Goal: Information Seeking & Learning: Compare options

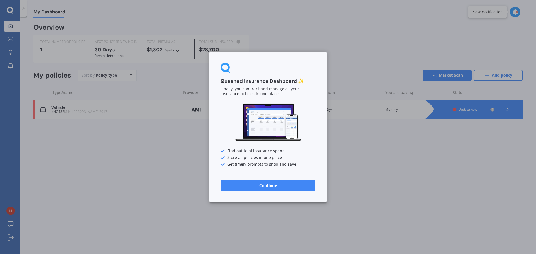
click at [271, 185] on button "Continue" at bounding box center [268, 185] width 95 height 11
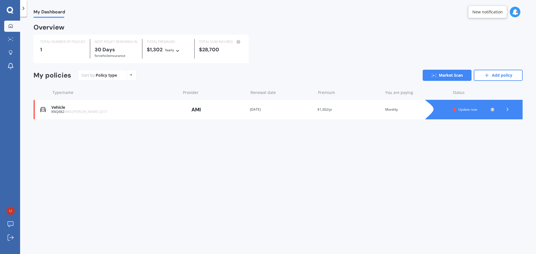
click at [129, 76] on div "Policy type Alphabetical Date added Renewing next" at bounding box center [131, 75] width 9 height 10
click at [201, 138] on div "My Dashboard Overview TOTAL NUMBER OF POLICIES 1 NEXT POLICY RENEWING [DATE] fo…" at bounding box center [278, 137] width 516 height 238
click at [507, 111] on icon at bounding box center [508, 110] width 6 height 6
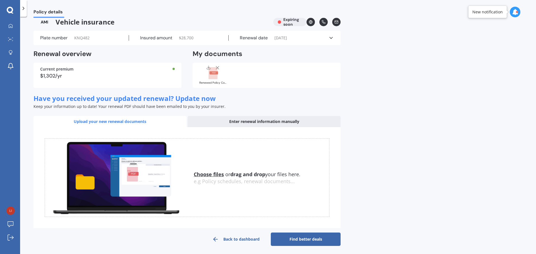
scroll to position [9, 0]
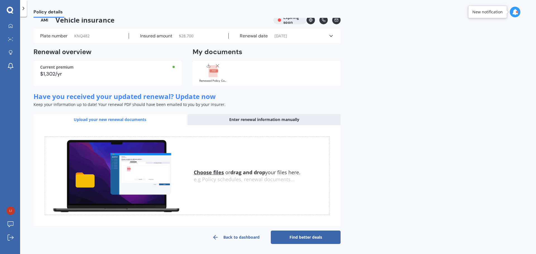
click at [325, 237] on link "Find better deals" at bounding box center [306, 237] width 70 height 13
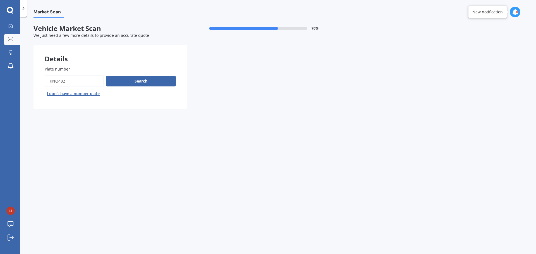
click at [142, 81] on button "Search" at bounding box center [141, 81] width 70 height 11
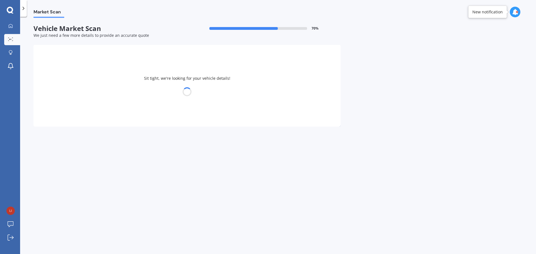
select select "MINI"
select select "26"
select select "09"
select select "1968"
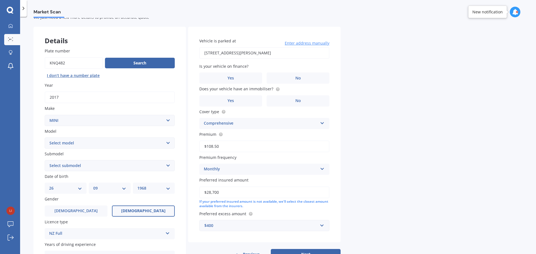
scroll to position [28, 0]
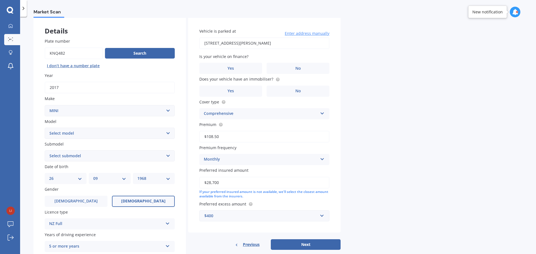
click at [299, 69] on span "No" at bounding box center [298, 68] width 6 height 5
click at [0, 0] on input "No" at bounding box center [0, 0] width 0 height 0
click at [314, 89] on label "No" at bounding box center [298, 91] width 63 height 11
click at [0, 0] on input "No" at bounding box center [0, 0] width 0 height 0
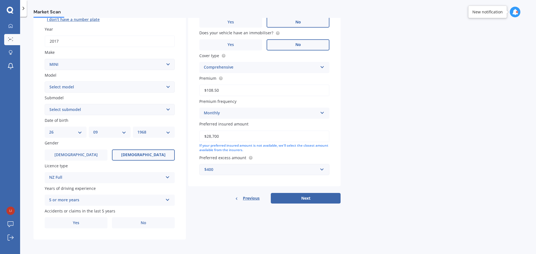
scroll to position [46, 0]
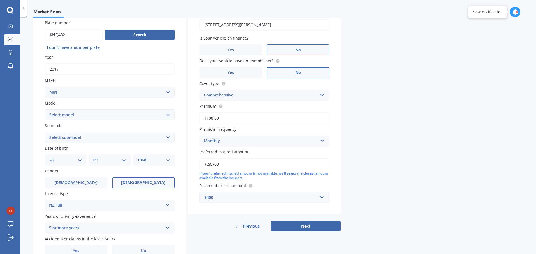
click at [163, 115] on select "Select model Clubman [PERSON_NAME] [PERSON_NAME] One" at bounding box center [110, 114] width 130 height 11
select select "[PERSON_NAME]"
click at [45, 109] on select "Select model Clubman [PERSON_NAME] [PERSON_NAME] One" at bounding box center [110, 114] width 130 height 11
click at [164, 139] on select "Select submodel (All other) Convertible Crossover D D [PERSON_NAME] Works S" at bounding box center [110, 137] width 130 height 11
select select "S"
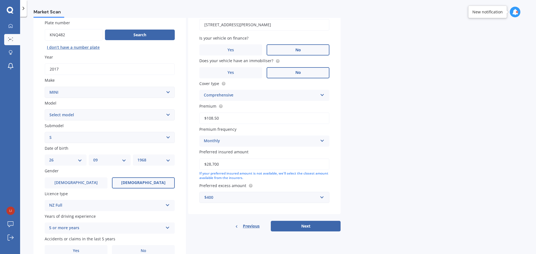
click at [45, 132] on select "Select submodel (All other) Convertible Crossover D D [PERSON_NAME] Works S" at bounding box center [110, 137] width 130 height 11
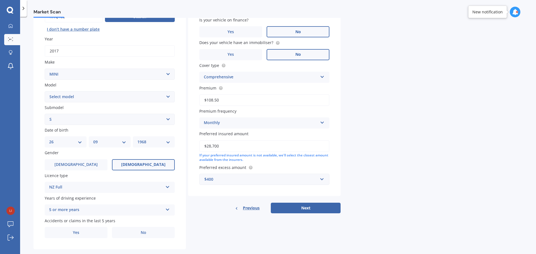
scroll to position [74, 0]
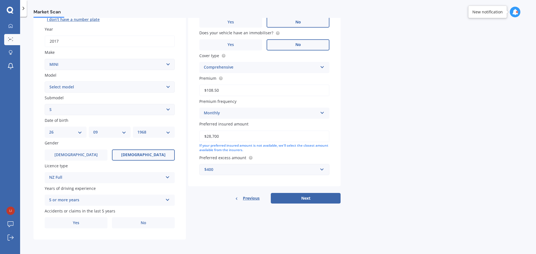
click at [89, 223] on label "Yes" at bounding box center [76, 223] width 63 height 11
click at [0, 0] on input "Yes" at bounding box center [0, 0] width 0 height 0
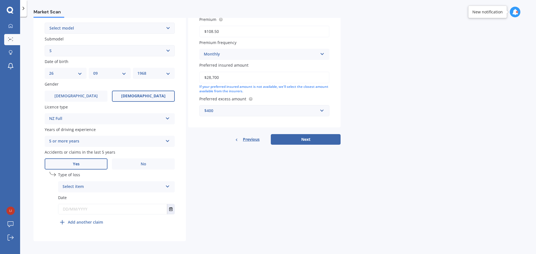
scroll to position [135, 0]
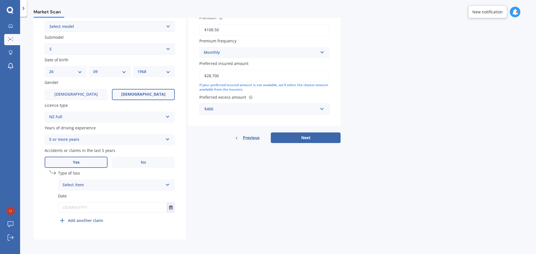
click at [162, 185] on div "Select item" at bounding box center [113, 185] width 101 height 7
click at [94, 197] on div "At fault accident" at bounding box center [116, 196] width 116 height 10
click at [172, 208] on icon "Select date" at bounding box center [170, 208] width 3 height 4
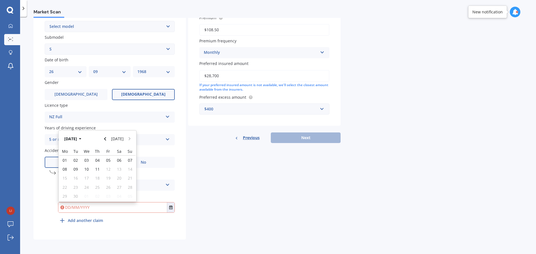
click at [106, 139] on icon "Navigate back" at bounding box center [105, 138] width 2 height 3
click at [106, 139] on icon "Navigate back" at bounding box center [105, 137] width 3 height 4
click at [106, 139] on icon "Navigate back" at bounding box center [105, 138] width 2 height 3
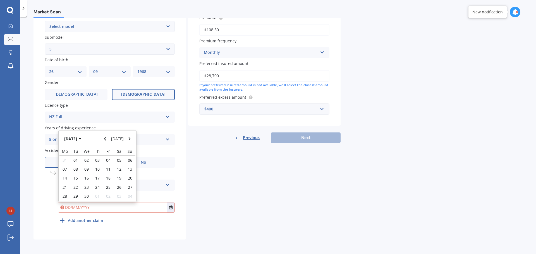
click at [128, 139] on icon "Navigate forward" at bounding box center [129, 139] width 3 height 4
click at [105, 139] on button "Navigate back" at bounding box center [105, 139] width 7 height 10
click at [85, 166] on span "05" at bounding box center [86, 165] width 4 height 5
type input "[DATE]"
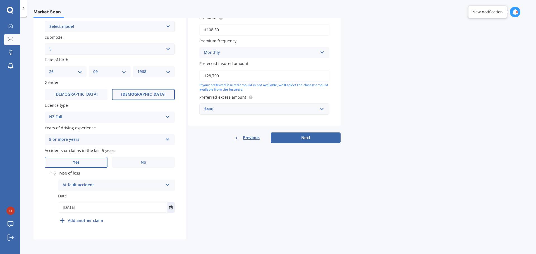
click at [294, 138] on button "Next" at bounding box center [306, 138] width 70 height 11
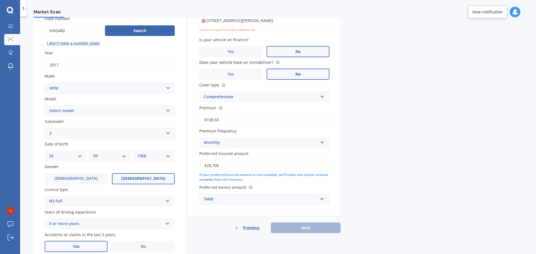
scroll to position [38, 0]
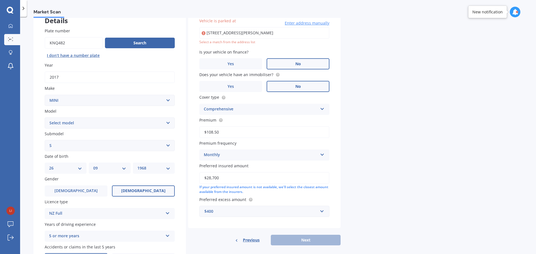
type input "[STREET_ADDRESS][PERSON_NAME]"
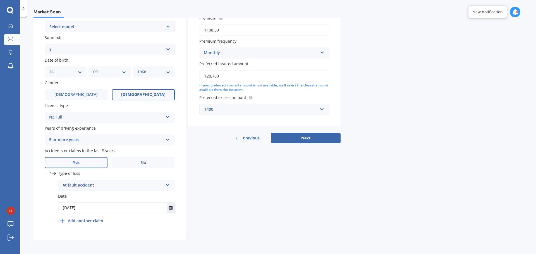
scroll to position [135, 0]
drag, startPoint x: 308, startPoint y: 135, endPoint x: 344, endPoint y: 139, distance: 36.7
click at [308, 136] on button "Next" at bounding box center [306, 138] width 70 height 11
select select "26"
select select "09"
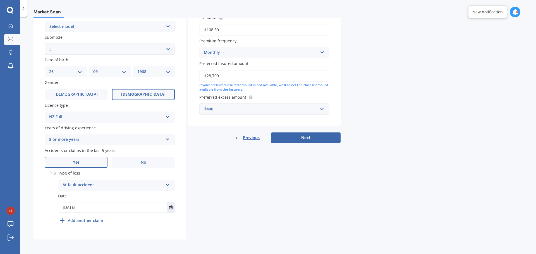
select select "1968"
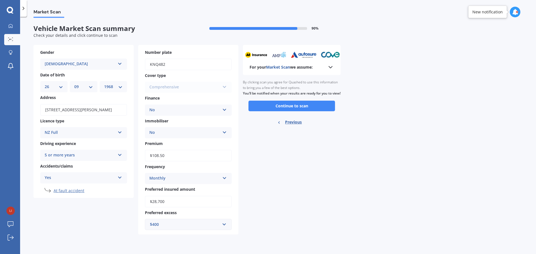
scroll to position [0, 0]
click at [305, 110] on button "Continue to scan" at bounding box center [292, 106] width 87 height 11
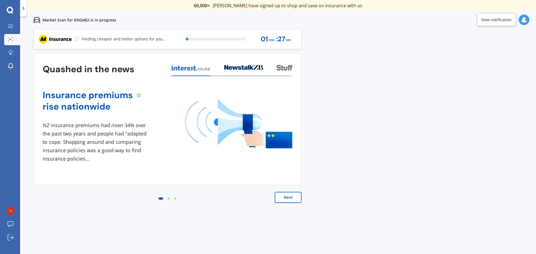
click at [285, 200] on button "Next" at bounding box center [288, 197] width 27 height 11
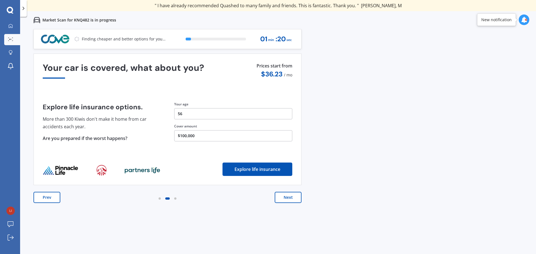
click at [205, 134] on button "$100,000" at bounding box center [233, 135] width 118 height 11
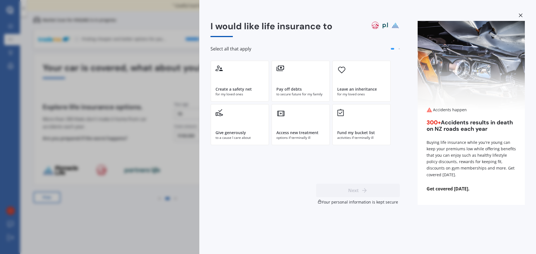
click at [365, 129] on div "Fund my bucket list activities if terminally ill" at bounding box center [361, 124] width 59 height 41
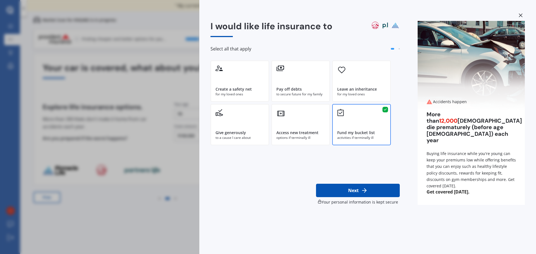
click at [170, 169] on div "I would like life insurance to Select all that apply Create a safety net for my…" at bounding box center [268, 127] width 536 height 254
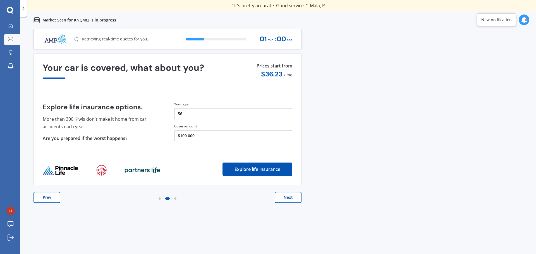
click at [198, 135] on button "$100,000" at bounding box center [233, 135] width 118 height 11
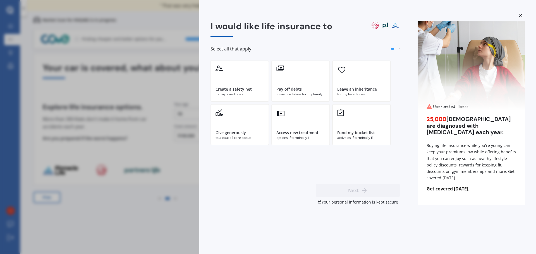
click at [344, 125] on div "Fund my bucket list activities if terminally ill" at bounding box center [361, 124] width 59 height 41
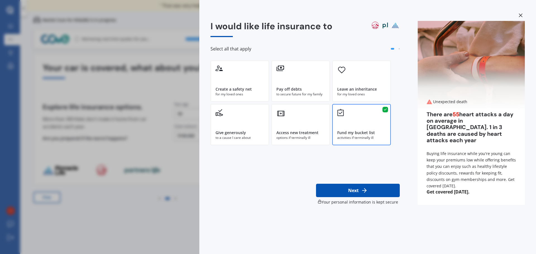
click at [357, 188] on button "Next" at bounding box center [358, 190] width 84 height 13
select select "26"
select select "09"
select select "1968"
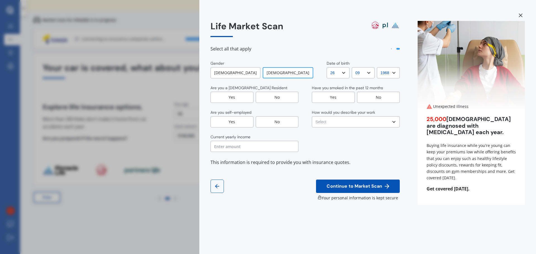
click at [240, 97] on div "Yes" at bounding box center [232, 97] width 43 height 11
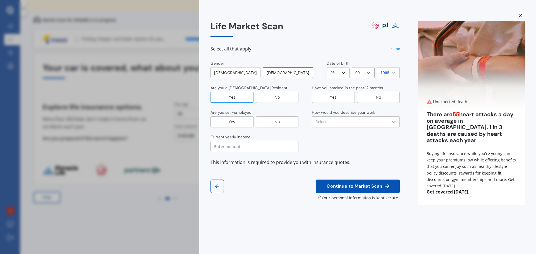
click at [239, 122] on div "Yes" at bounding box center [232, 121] width 43 height 11
click at [249, 147] on input "text" at bounding box center [255, 146] width 88 height 11
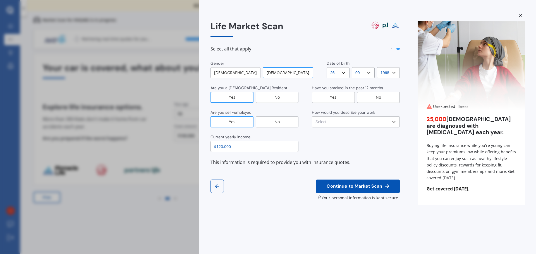
type input "$120,000"
click at [370, 99] on div "No" at bounding box center [378, 97] width 43 height 11
click at [386, 119] on select "Select No manual work e.g. lawyer, consultant, engineer Light manual work [PERS…" at bounding box center [356, 121] width 88 height 11
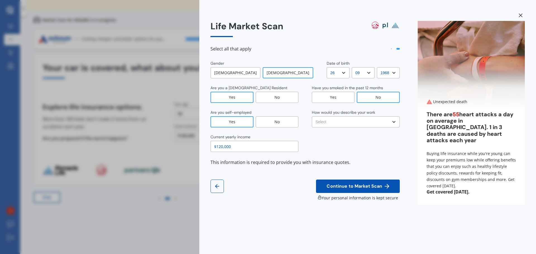
select select "No manual work e.g. lawyer, consultant, engineer"
click at [312, 116] on select "Select No manual work e.g. lawyer, consultant, engineer Light manual work [PERS…" at bounding box center [356, 121] width 88 height 11
click at [375, 187] on span "Continue to Market Scan" at bounding box center [355, 186] width 58 height 5
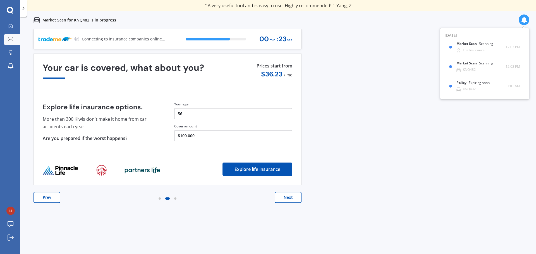
click at [199, 134] on button "$100,000" at bounding box center [233, 135] width 118 height 11
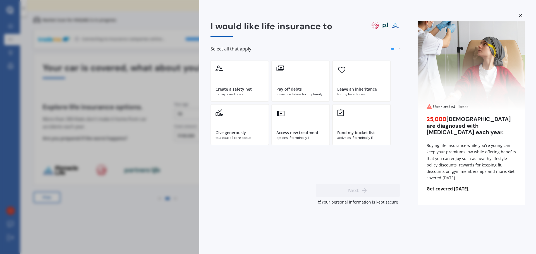
click at [181, 149] on div "I would like life insurance to Select all that apply Create a safety net for my…" at bounding box center [268, 127] width 536 height 254
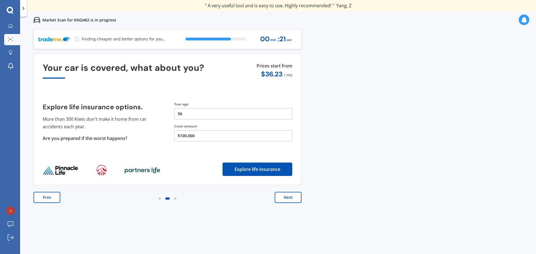
click at [186, 136] on button "$100,000" at bounding box center [233, 135] width 118 height 11
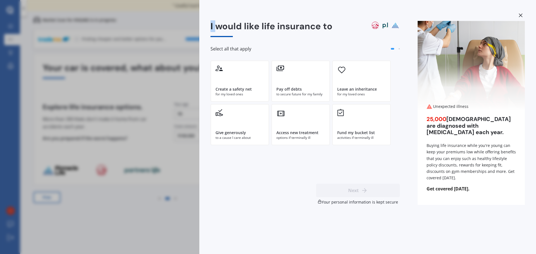
click at [186, 136] on div "I would like life insurance to Select all that apply Create a safety net for my…" at bounding box center [268, 127] width 536 height 254
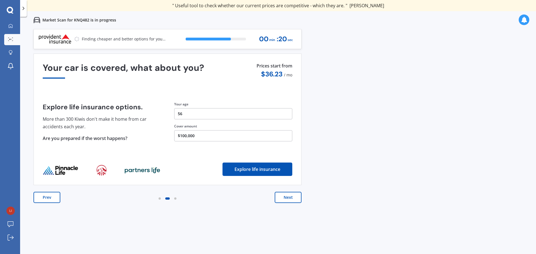
click at [170, 171] on div "Your car is covered, what about you? Explore life insurance options. More than …" at bounding box center [168, 119] width 250 height 113
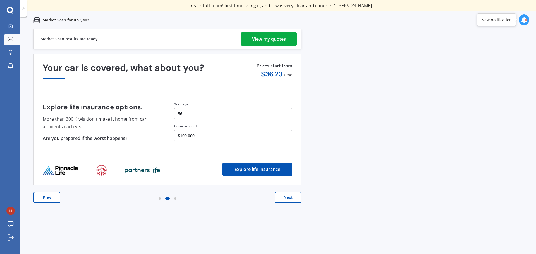
click at [379, 126] on div "Previous 60,000+ Kiwis have signed up to shop and save on insurance with us " H…" at bounding box center [278, 156] width 516 height 254
drag, startPoint x: 499, startPoint y: 18, endPoint x: 520, endPoint y: 20, distance: 21.6
click at [499, 18] on div "New notification" at bounding box center [496, 20] width 30 height 6
click at [524, 20] on icon at bounding box center [524, 20] width 6 height 6
click at [491, 47] on div "Market Scan Ready" at bounding box center [476, 45] width 39 height 6
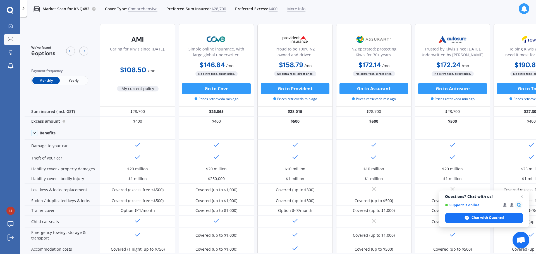
click at [270, 9] on span "$400" at bounding box center [273, 9] width 9 height 6
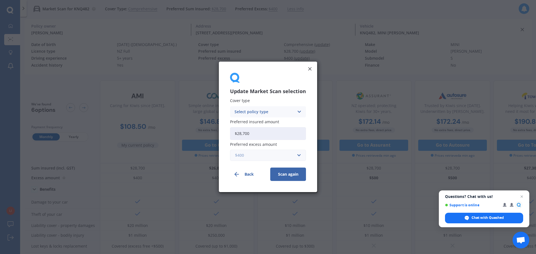
click at [297, 154] on input "text" at bounding box center [266, 156] width 71 height 11
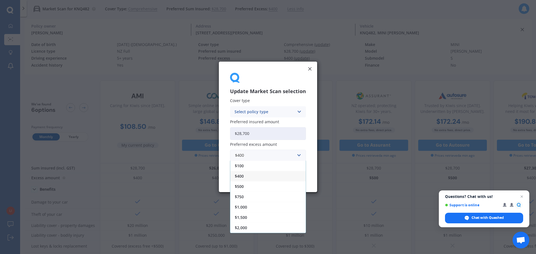
click at [312, 65] on div "Update Market Scan selection Cover type Select policy type Comprehensive Third …" at bounding box center [268, 127] width 98 height 131
